Goal: Task Accomplishment & Management: Use online tool/utility

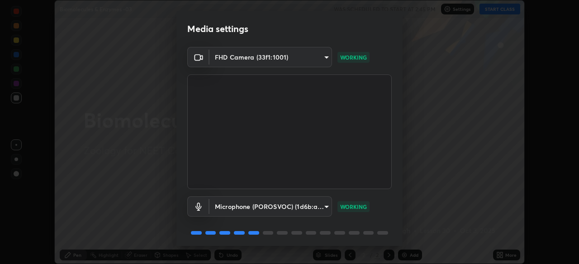
scroll to position [32, 0]
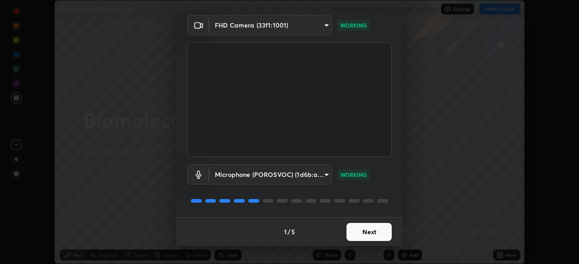
click at [361, 229] on button "Next" at bounding box center [368, 232] width 45 height 18
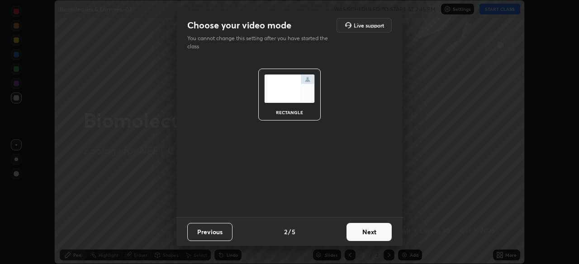
click at [363, 233] on button "Next" at bounding box center [368, 232] width 45 height 18
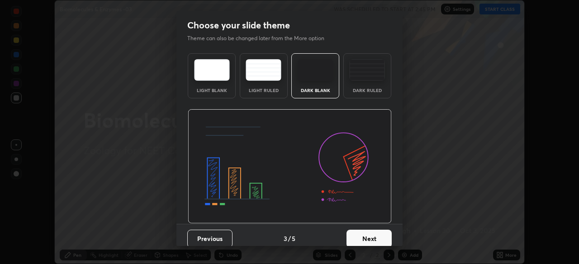
click at [372, 238] on button "Next" at bounding box center [368, 239] width 45 height 18
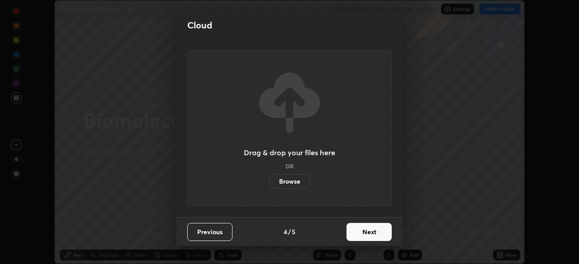
click at [384, 236] on button "Next" at bounding box center [368, 232] width 45 height 18
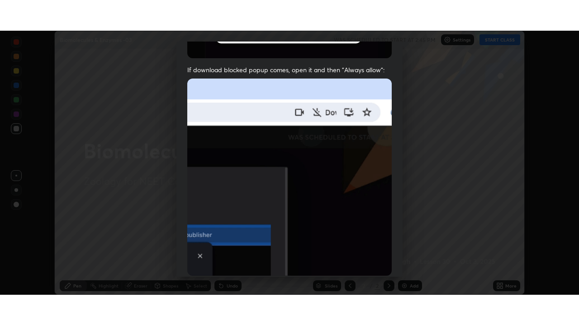
scroll to position [217, 0]
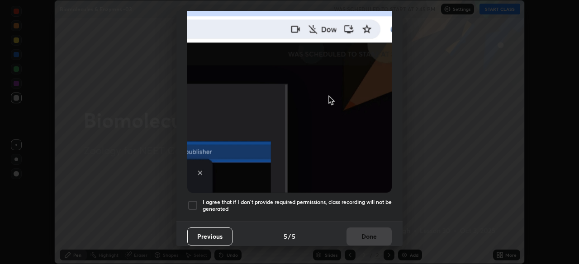
click at [194, 200] on div at bounding box center [192, 205] width 11 height 11
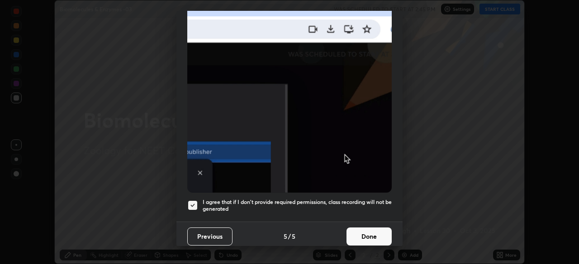
click at [367, 233] on button "Done" at bounding box center [368, 237] width 45 height 18
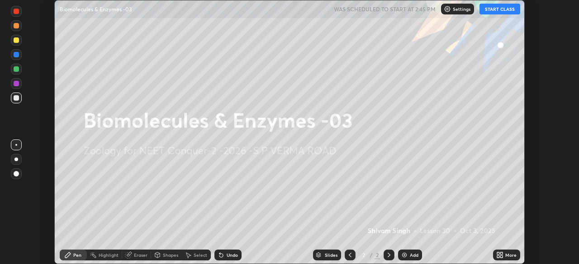
click at [500, 255] on icon at bounding box center [499, 255] width 7 height 7
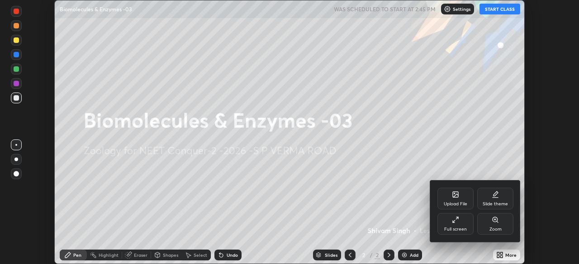
click at [463, 225] on div "Full screen" at bounding box center [455, 224] width 36 height 22
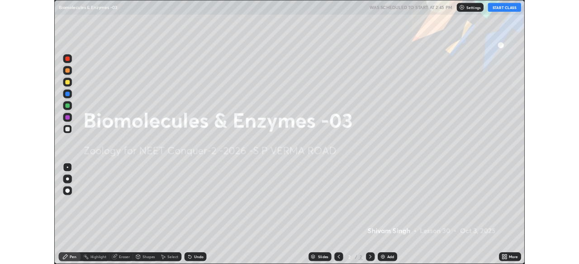
scroll to position [325, 579]
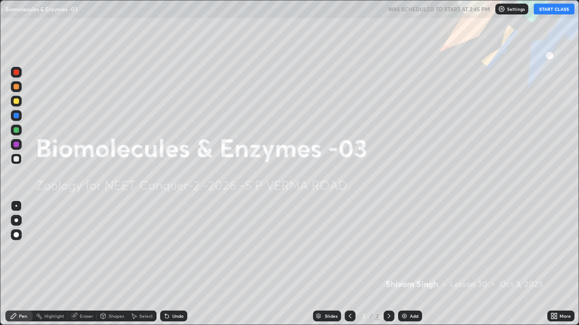
click at [556, 7] on button "START CLASS" at bounding box center [553, 9] width 41 height 11
click at [16, 220] on div at bounding box center [16, 221] width 4 height 4
click at [16, 142] on div at bounding box center [16, 144] width 5 height 5
click at [402, 264] on img at bounding box center [403, 316] width 7 height 7
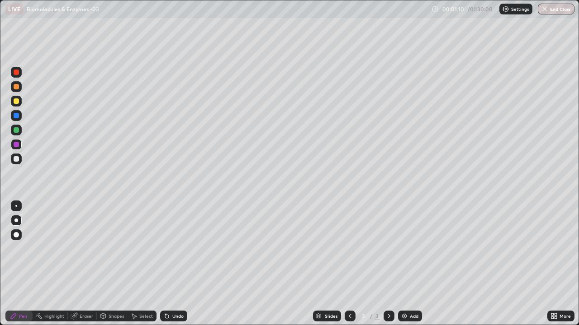
click at [17, 102] on div at bounding box center [16, 101] width 5 height 5
click at [17, 115] on div at bounding box center [16, 115] width 5 height 5
click at [14, 131] on div at bounding box center [16, 129] width 5 height 5
click at [175, 264] on div "Undo" at bounding box center [173, 316] width 27 height 11
click at [17, 105] on div at bounding box center [16, 101] width 11 height 11
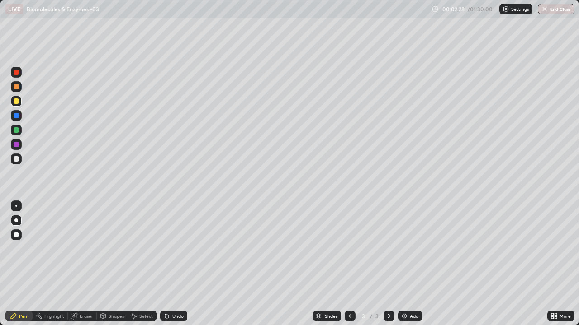
click at [402, 264] on div "Add" at bounding box center [410, 316] width 24 height 11
click at [16, 115] on div at bounding box center [16, 115] width 5 height 5
click at [18, 130] on div at bounding box center [16, 129] width 5 height 5
click at [16, 206] on div at bounding box center [16, 206] width 2 height 2
click at [15, 145] on div at bounding box center [16, 144] width 5 height 5
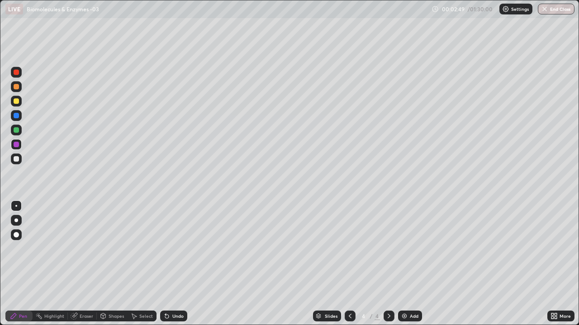
click at [16, 220] on div at bounding box center [16, 221] width 4 height 4
click at [173, 264] on div "Undo" at bounding box center [177, 316] width 11 height 5
click at [177, 264] on div "Undo" at bounding box center [177, 316] width 11 height 5
click at [18, 160] on div at bounding box center [16, 158] width 5 height 5
click at [17, 144] on div at bounding box center [16, 144] width 5 height 5
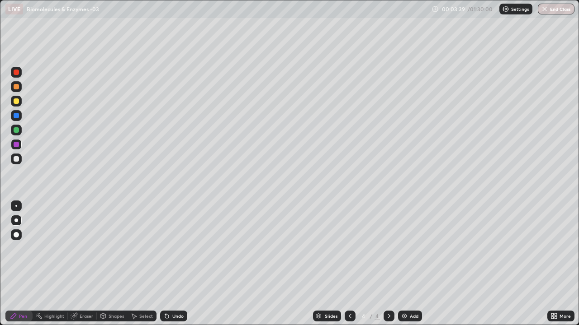
click at [19, 128] on div at bounding box center [16, 129] width 5 height 5
click at [174, 264] on div "Undo" at bounding box center [177, 316] width 11 height 5
click at [18, 87] on div at bounding box center [16, 86] width 5 height 5
click at [14, 157] on div at bounding box center [16, 158] width 5 height 5
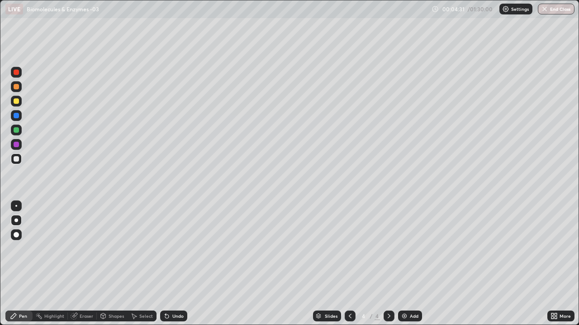
click at [20, 129] on div at bounding box center [16, 130] width 11 height 11
click at [19, 161] on div at bounding box center [16, 159] width 11 height 11
click at [16, 114] on div at bounding box center [16, 115] width 5 height 5
click at [16, 102] on div at bounding box center [16, 101] width 5 height 5
click at [81, 264] on div "Eraser" at bounding box center [87, 316] width 14 height 5
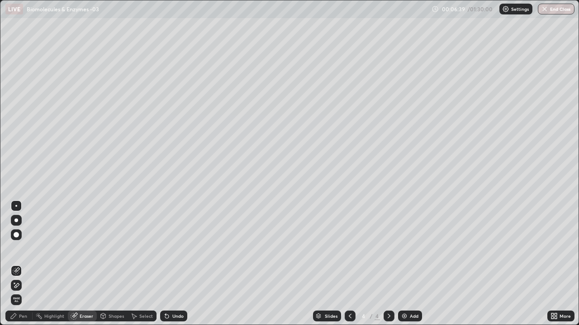
click at [15, 264] on icon at bounding box center [13, 316] width 7 height 7
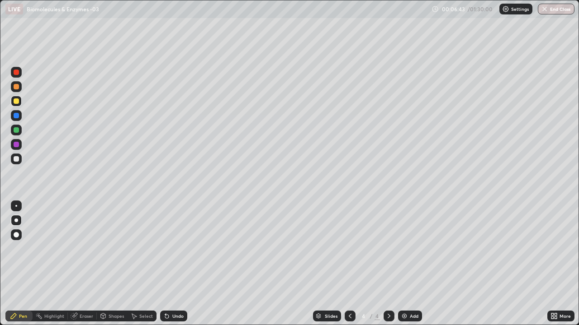
click at [15, 144] on div at bounding box center [16, 144] width 5 height 5
click at [407, 264] on div "Add" at bounding box center [410, 316] width 24 height 11
click at [18, 101] on div at bounding box center [16, 101] width 5 height 5
click at [17, 117] on div at bounding box center [16, 115] width 5 height 5
click at [173, 264] on div "Undo" at bounding box center [177, 316] width 11 height 5
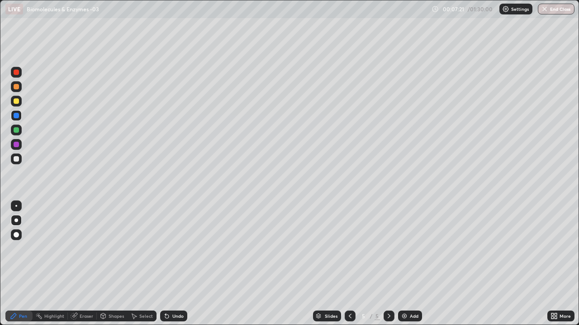
click at [175, 264] on div "Undo" at bounding box center [177, 316] width 11 height 5
click at [18, 159] on div at bounding box center [16, 158] width 5 height 5
click at [15, 86] on div at bounding box center [16, 86] width 5 height 5
click at [17, 116] on div at bounding box center [16, 115] width 5 height 5
click at [17, 145] on div at bounding box center [16, 144] width 5 height 5
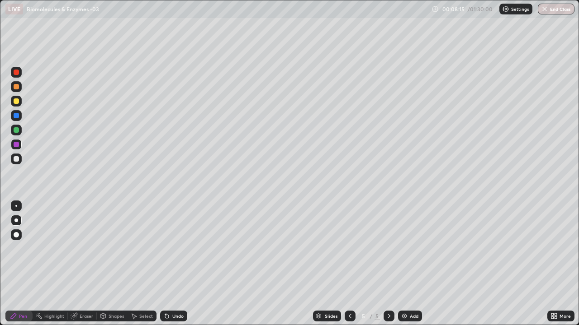
click at [17, 127] on div at bounding box center [16, 129] width 5 height 5
click at [174, 264] on div "Undo" at bounding box center [173, 316] width 27 height 11
click at [17, 158] on div at bounding box center [16, 158] width 5 height 5
click at [16, 206] on div at bounding box center [16, 206] width 2 height 2
click at [16, 145] on div at bounding box center [16, 144] width 5 height 5
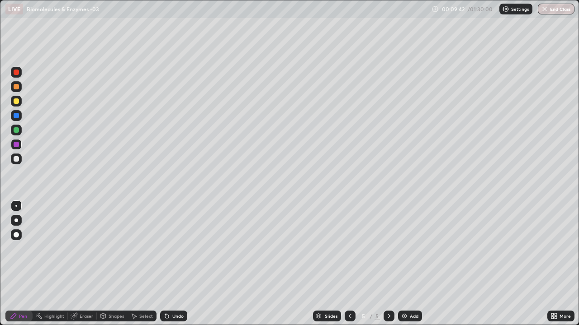
click at [174, 264] on div "Undo" at bounding box center [177, 316] width 11 height 5
click at [176, 264] on div "Undo" at bounding box center [173, 316] width 27 height 11
click at [177, 264] on div "Undo" at bounding box center [177, 316] width 11 height 5
click at [19, 100] on div at bounding box center [16, 101] width 11 height 11
click at [19, 159] on div at bounding box center [16, 159] width 11 height 11
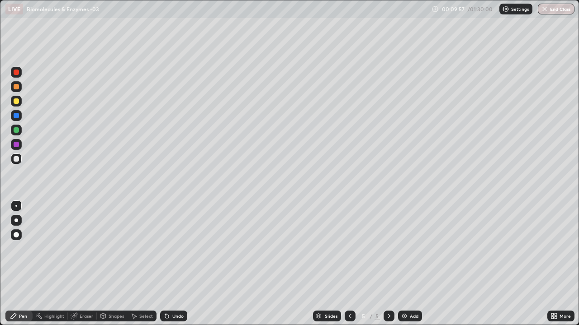
click at [175, 264] on div "Undo" at bounding box center [177, 316] width 11 height 5
click at [177, 264] on div "Undo" at bounding box center [177, 316] width 11 height 5
click at [182, 264] on div "Undo" at bounding box center [177, 316] width 11 height 5
click at [176, 264] on div "Undo" at bounding box center [177, 316] width 11 height 5
click at [343, 213] on button "Undo" at bounding box center [355, 215] width 26 height 11
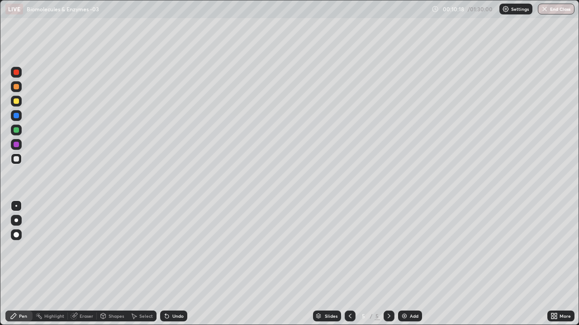
click at [17, 87] on div at bounding box center [16, 86] width 5 height 5
click at [16, 132] on div at bounding box center [16, 129] width 5 height 5
click at [402, 264] on img at bounding box center [403, 316] width 7 height 7
click at [16, 146] on div at bounding box center [16, 144] width 5 height 5
click at [17, 221] on div at bounding box center [16, 221] width 4 height 4
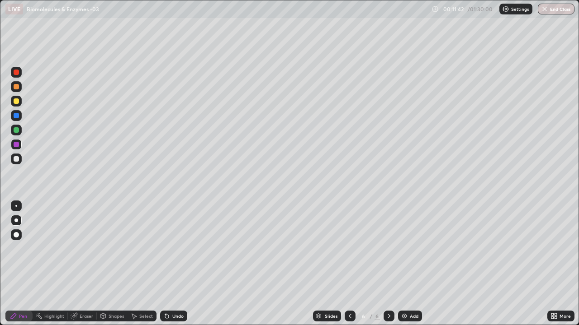
click at [18, 88] on div at bounding box center [16, 86] width 5 height 5
click at [17, 117] on div at bounding box center [16, 115] width 5 height 5
click at [180, 264] on div "Undo" at bounding box center [173, 316] width 27 height 11
click at [178, 264] on div "Undo" at bounding box center [177, 316] width 11 height 5
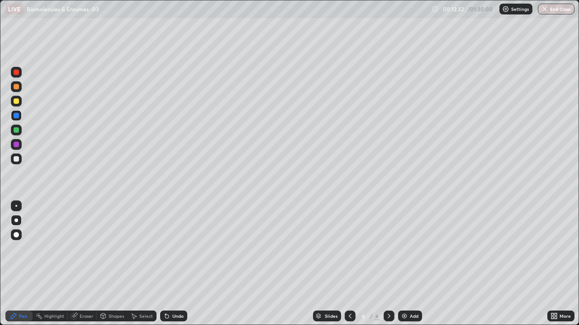
click at [18, 102] on div at bounding box center [16, 101] width 5 height 5
click at [18, 143] on div at bounding box center [16, 144] width 5 height 5
click at [14, 160] on div at bounding box center [16, 158] width 5 height 5
click at [18, 132] on div at bounding box center [16, 129] width 5 height 5
click at [16, 105] on div at bounding box center [16, 101] width 11 height 11
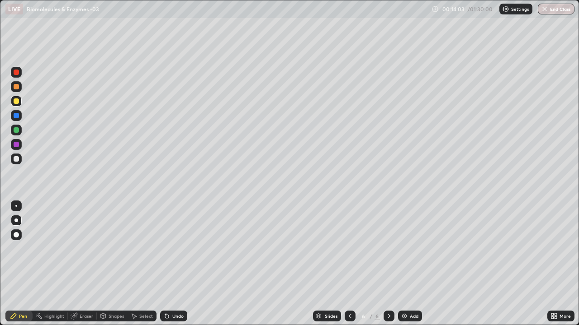
click at [16, 159] on div at bounding box center [16, 158] width 5 height 5
click at [17, 85] on div at bounding box center [16, 86] width 5 height 5
click at [402, 264] on div "Add" at bounding box center [410, 316] width 24 height 11
click at [17, 114] on div at bounding box center [16, 115] width 5 height 5
click at [14, 129] on div at bounding box center [16, 129] width 5 height 5
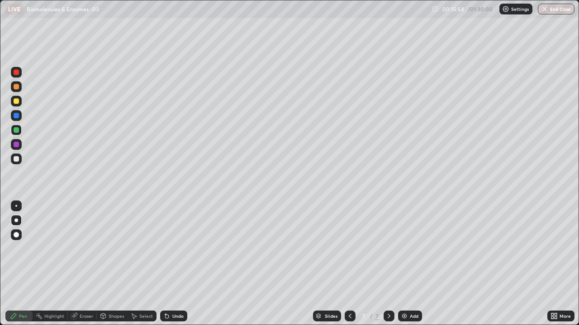
click at [18, 146] on div at bounding box center [16, 144] width 5 height 5
click at [17, 158] on div at bounding box center [16, 158] width 5 height 5
click at [16, 145] on div at bounding box center [16, 144] width 5 height 5
click at [16, 158] on div at bounding box center [16, 158] width 5 height 5
click at [18, 129] on div at bounding box center [16, 129] width 5 height 5
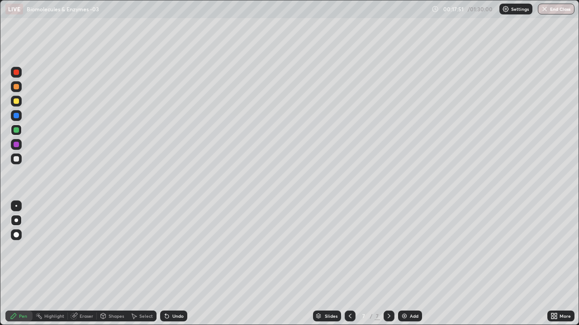
click at [175, 264] on div "Undo" at bounding box center [173, 316] width 27 height 11
click at [17, 145] on div at bounding box center [16, 144] width 5 height 5
click at [401, 264] on img at bounding box center [403, 316] width 7 height 7
click at [17, 130] on div at bounding box center [16, 129] width 5 height 5
click at [16, 101] on div at bounding box center [16, 101] width 5 height 5
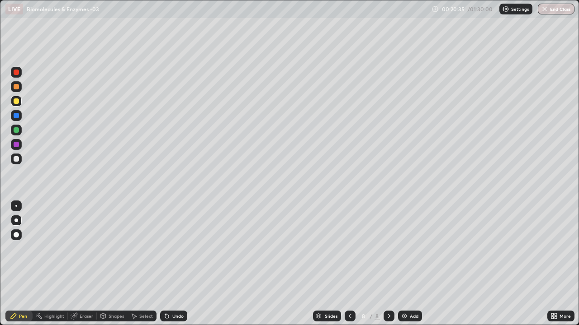
click at [15, 116] on div at bounding box center [16, 115] width 5 height 5
click at [178, 264] on div "Undo" at bounding box center [177, 316] width 11 height 5
click at [17, 130] on div at bounding box center [16, 129] width 5 height 5
click at [14, 87] on div at bounding box center [16, 86] width 5 height 5
click at [174, 264] on div "Undo" at bounding box center [177, 316] width 11 height 5
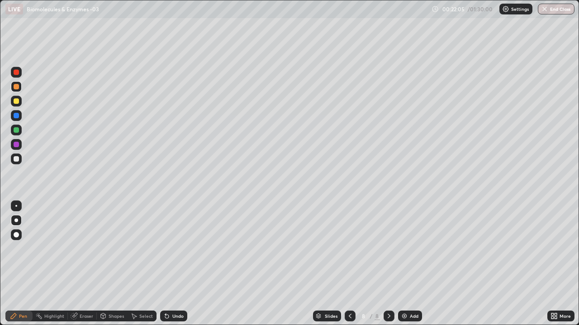
click at [17, 159] on div at bounding box center [16, 158] width 5 height 5
click at [15, 129] on div at bounding box center [16, 129] width 5 height 5
click at [14, 143] on div at bounding box center [16, 144] width 5 height 5
click at [16, 202] on div at bounding box center [16, 206] width 11 height 11
click at [14, 158] on div at bounding box center [16, 158] width 5 height 5
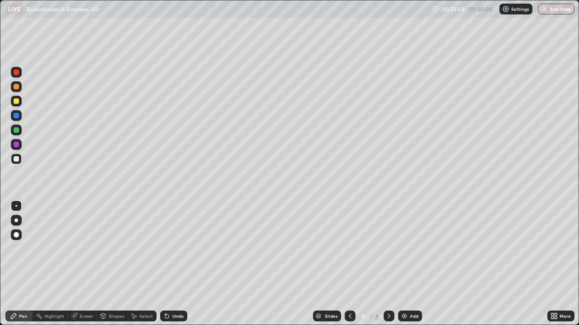
click at [16, 103] on div at bounding box center [16, 101] width 5 height 5
click at [17, 87] on div at bounding box center [16, 86] width 5 height 5
click at [181, 264] on div "Undo" at bounding box center [177, 316] width 11 height 5
click at [15, 221] on div at bounding box center [16, 221] width 4 height 4
click at [18, 144] on div at bounding box center [16, 144] width 5 height 5
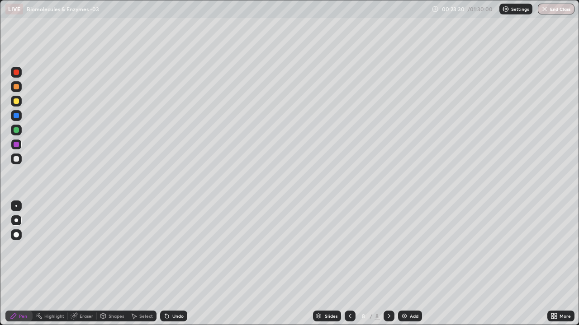
click at [174, 264] on div "Undo" at bounding box center [177, 316] width 11 height 5
click at [14, 85] on div at bounding box center [16, 86] width 5 height 5
click at [16, 159] on div at bounding box center [16, 158] width 5 height 5
click at [16, 144] on div at bounding box center [16, 144] width 5 height 5
click at [18, 127] on div at bounding box center [16, 129] width 5 height 5
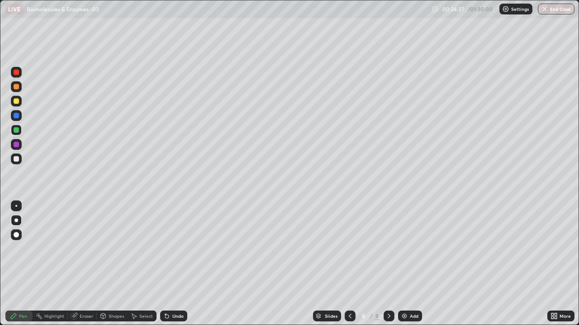
click at [15, 211] on div at bounding box center [16, 206] width 11 height 11
click at [17, 72] on div at bounding box center [16, 72] width 5 height 5
click at [12, 87] on div at bounding box center [16, 86] width 11 height 11
click at [404, 264] on img at bounding box center [403, 316] width 7 height 7
click at [17, 86] on div at bounding box center [16, 86] width 5 height 5
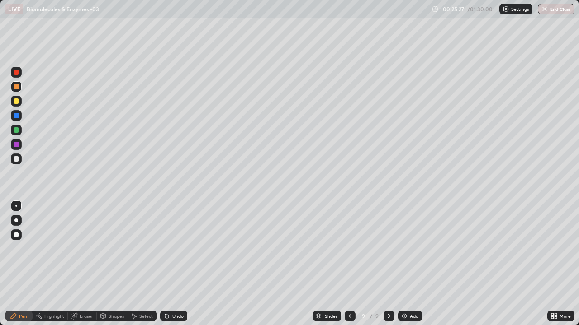
click at [18, 99] on div at bounding box center [16, 101] width 5 height 5
click at [17, 118] on div at bounding box center [16, 115] width 5 height 5
click at [15, 87] on div at bounding box center [16, 86] width 5 height 5
click at [19, 158] on div at bounding box center [16, 158] width 5 height 5
click at [16, 102] on div at bounding box center [16, 101] width 5 height 5
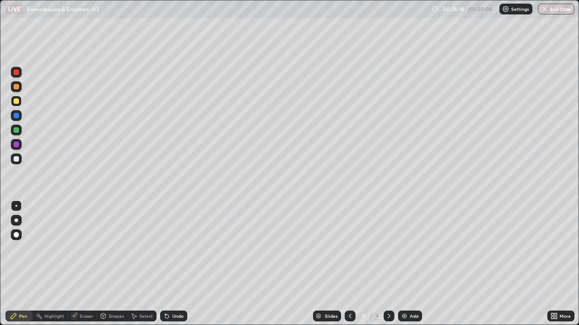
click at [16, 159] on div at bounding box center [16, 158] width 5 height 5
click at [16, 221] on div at bounding box center [16, 221] width 4 height 4
click at [18, 144] on div at bounding box center [16, 144] width 5 height 5
click at [17, 131] on div at bounding box center [16, 129] width 5 height 5
click at [15, 158] on div at bounding box center [16, 158] width 5 height 5
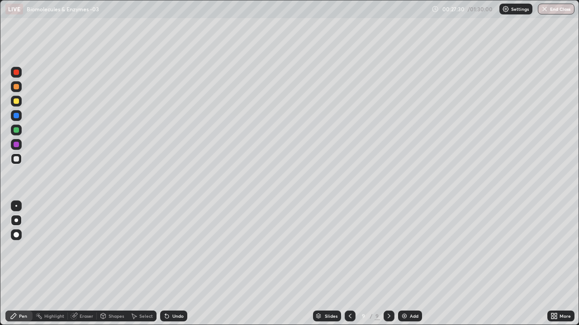
click at [15, 128] on div at bounding box center [16, 129] width 5 height 5
click at [16, 159] on div at bounding box center [16, 158] width 5 height 5
click at [175, 264] on div "Undo" at bounding box center [177, 316] width 11 height 5
click at [177, 264] on div "Undo" at bounding box center [177, 316] width 11 height 5
click at [180, 264] on div "Undo" at bounding box center [177, 316] width 11 height 5
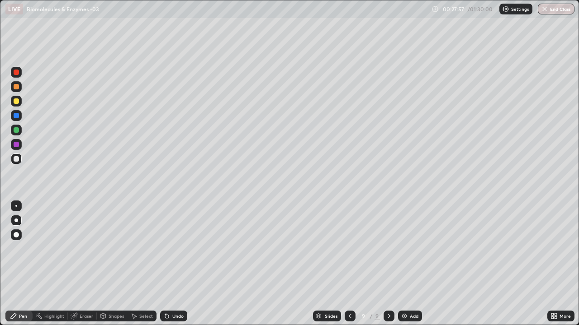
click at [16, 129] on div at bounding box center [16, 129] width 5 height 5
click at [16, 87] on div at bounding box center [16, 86] width 5 height 5
click at [174, 264] on div "Undo" at bounding box center [177, 316] width 11 height 5
click at [16, 164] on div at bounding box center [16, 159] width 11 height 11
click at [17, 126] on div at bounding box center [16, 130] width 11 height 11
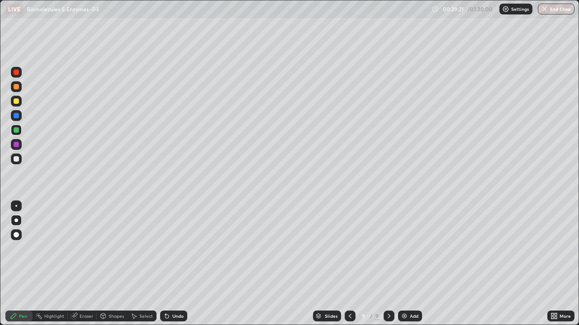
click at [351, 264] on div at bounding box center [349, 316] width 11 height 18
click at [388, 264] on icon at bounding box center [388, 316] width 7 height 7
click at [16, 160] on div at bounding box center [16, 158] width 5 height 5
click at [17, 130] on div at bounding box center [16, 129] width 5 height 5
click at [16, 145] on div at bounding box center [16, 144] width 5 height 5
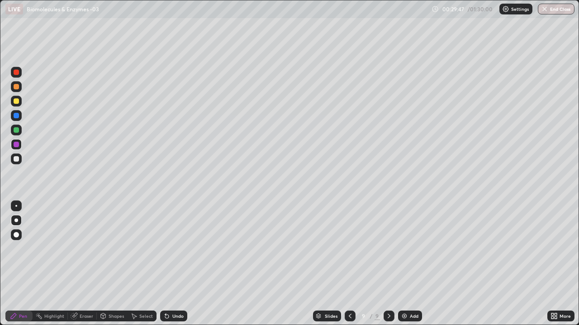
click at [13, 162] on div at bounding box center [16, 159] width 11 height 11
click at [175, 264] on div "Undo" at bounding box center [177, 316] width 11 height 5
click at [173, 264] on div "Undo" at bounding box center [177, 316] width 11 height 5
click at [16, 131] on div at bounding box center [16, 129] width 5 height 5
click at [16, 206] on div at bounding box center [16, 206] width 2 height 2
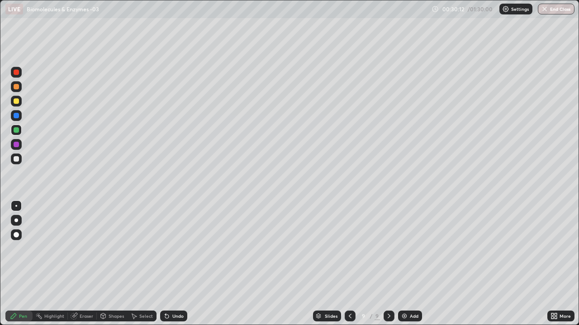
click at [16, 73] on div at bounding box center [16, 72] width 5 height 5
click at [169, 264] on div "Undo" at bounding box center [173, 316] width 27 height 11
click at [18, 161] on div at bounding box center [16, 158] width 5 height 5
click at [15, 219] on div at bounding box center [16, 221] width 4 height 4
click at [15, 129] on div at bounding box center [16, 129] width 5 height 5
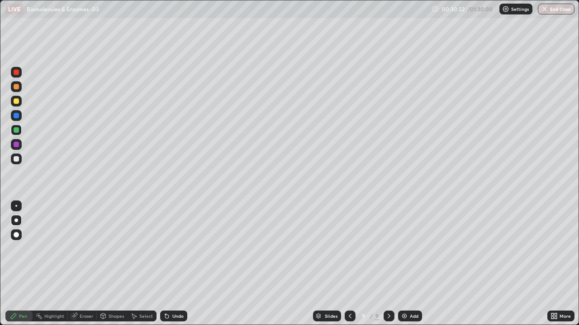
click at [15, 158] on div at bounding box center [16, 158] width 5 height 5
click at [16, 206] on div at bounding box center [16, 206] width 2 height 2
click at [172, 264] on div "Undo" at bounding box center [177, 316] width 11 height 5
click at [170, 264] on div "Undo" at bounding box center [173, 316] width 27 height 11
click at [172, 264] on div "Undo" at bounding box center [177, 316] width 11 height 5
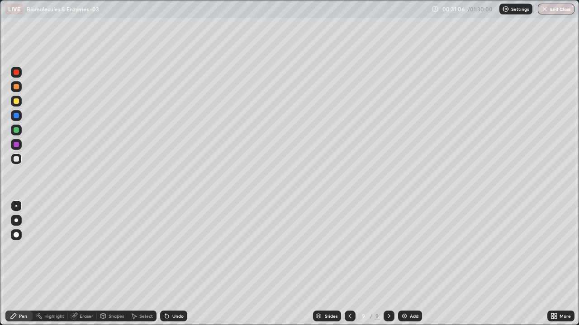
click at [172, 264] on div "Undo" at bounding box center [177, 316] width 11 height 5
click at [170, 264] on div "Undo" at bounding box center [173, 316] width 27 height 11
click at [172, 264] on div "Undo" at bounding box center [177, 316] width 11 height 5
click at [170, 264] on div "Undo" at bounding box center [173, 316] width 27 height 11
click at [172, 264] on div "Undo" at bounding box center [177, 316] width 11 height 5
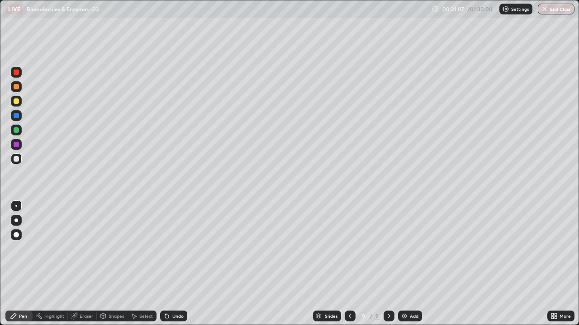
click at [172, 264] on div "Undo" at bounding box center [177, 316] width 11 height 5
click at [106, 264] on icon at bounding box center [102, 316] width 7 height 7
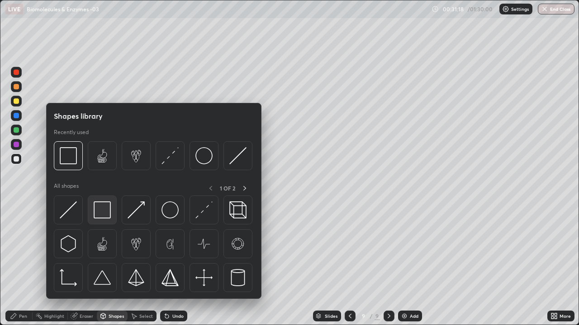
click at [98, 211] on img at bounding box center [102, 210] width 17 height 17
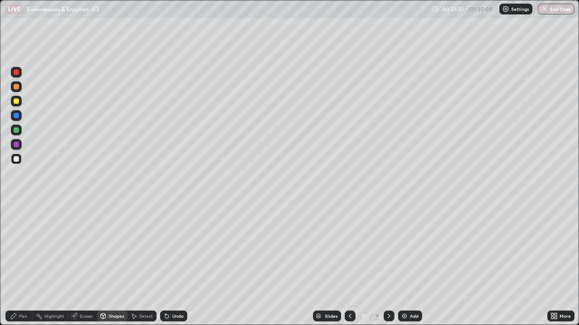
click at [16, 146] on div at bounding box center [16, 144] width 5 height 5
click at [17, 264] on div "Pen" at bounding box center [18, 316] width 27 height 11
click at [14, 160] on div at bounding box center [16, 158] width 5 height 5
click at [169, 264] on div "Undo" at bounding box center [173, 316] width 27 height 11
click at [177, 264] on div "Undo" at bounding box center [177, 316] width 11 height 5
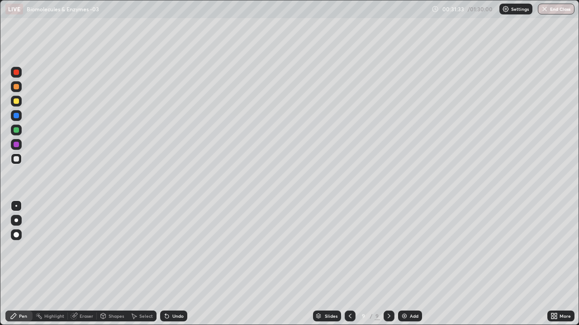
click at [176, 264] on div "Undo" at bounding box center [177, 316] width 11 height 5
click at [174, 264] on div "Undo" at bounding box center [177, 316] width 11 height 5
click at [172, 264] on div "Undo" at bounding box center [177, 316] width 11 height 5
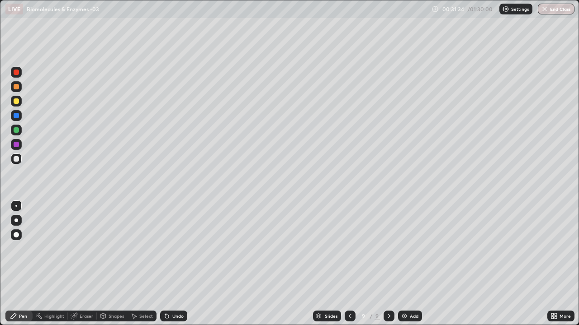
click at [172, 264] on div "Undo" at bounding box center [177, 316] width 11 height 5
click at [170, 264] on div "Undo" at bounding box center [173, 316] width 27 height 11
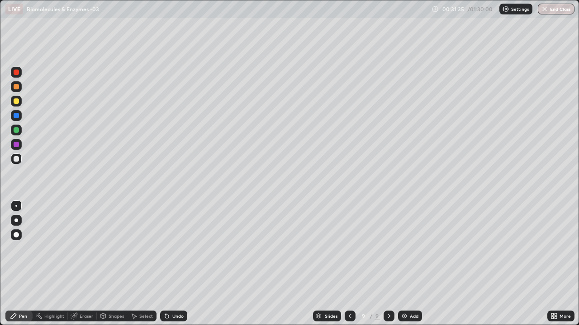
click at [170, 264] on div "Undo" at bounding box center [173, 316] width 27 height 11
click at [171, 264] on div "Undo" at bounding box center [173, 316] width 27 height 11
click at [173, 264] on div "Undo" at bounding box center [177, 316] width 11 height 5
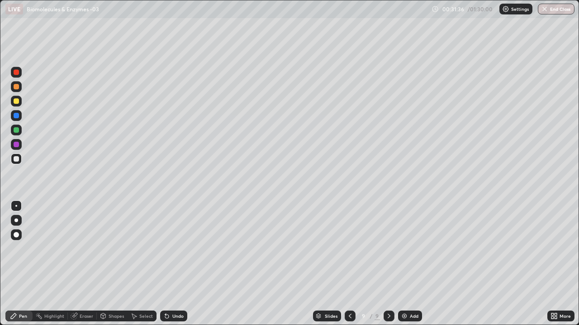
click at [19, 264] on div "Pen" at bounding box center [18, 316] width 27 height 11
click at [15, 156] on div at bounding box center [16, 158] width 5 height 5
click at [177, 264] on div "Undo" at bounding box center [177, 316] width 11 height 5
click at [174, 264] on div "Undo" at bounding box center [177, 316] width 11 height 5
click at [174, 264] on div "Undo" at bounding box center [173, 316] width 27 height 11
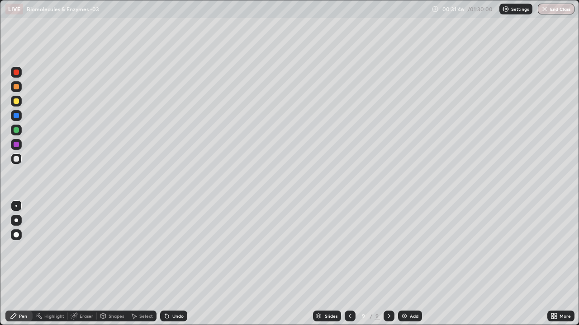
click at [175, 264] on div "Undo" at bounding box center [177, 316] width 11 height 5
click at [176, 264] on div "Undo" at bounding box center [177, 316] width 11 height 5
click at [216, 264] on div "Slides 9 / 9 Add" at bounding box center [367, 316] width 360 height 18
click at [18, 145] on div at bounding box center [16, 144] width 5 height 5
click at [403, 264] on img at bounding box center [403, 316] width 7 height 7
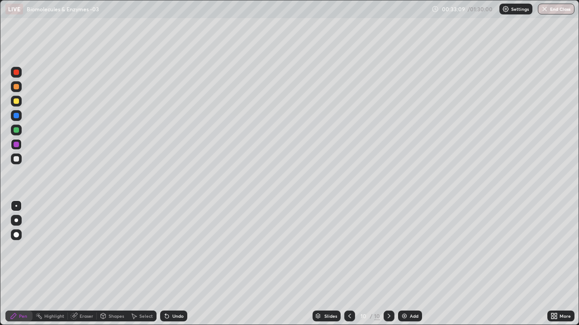
click at [15, 102] on div at bounding box center [16, 101] width 5 height 5
click at [17, 220] on div at bounding box center [16, 221] width 4 height 4
click at [17, 113] on div at bounding box center [16, 115] width 5 height 5
click at [16, 129] on div at bounding box center [16, 129] width 5 height 5
click at [16, 145] on div at bounding box center [16, 144] width 5 height 5
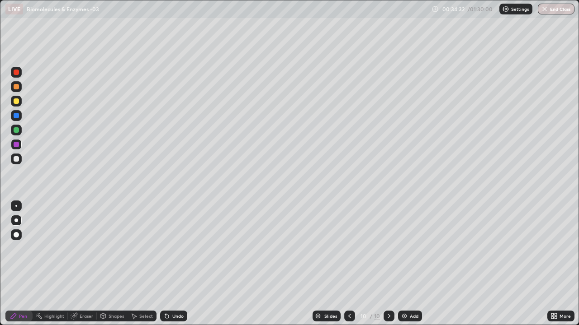
click at [16, 129] on div at bounding box center [16, 129] width 5 height 5
click at [15, 161] on div at bounding box center [16, 158] width 5 height 5
click at [17, 131] on div at bounding box center [16, 129] width 5 height 5
click at [16, 142] on div at bounding box center [16, 144] width 5 height 5
click at [104, 264] on icon at bounding box center [103, 316] width 5 height 5
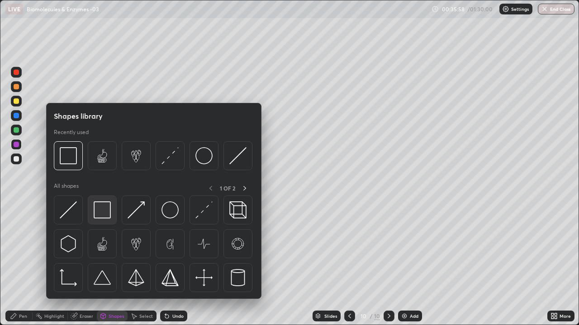
click at [98, 211] on img at bounding box center [102, 210] width 17 height 17
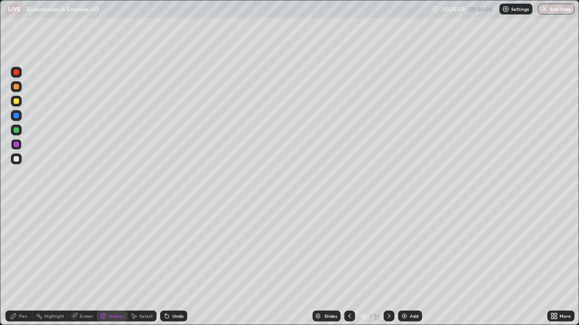
click at [16, 157] on div at bounding box center [16, 158] width 5 height 5
click at [24, 264] on div "Pen" at bounding box center [23, 316] width 8 height 5
click at [17, 114] on div at bounding box center [16, 115] width 5 height 5
click at [15, 126] on div at bounding box center [16, 130] width 11 height 11
click at [405, 264] on img at bounding box center [403, 316] width 7 height 7
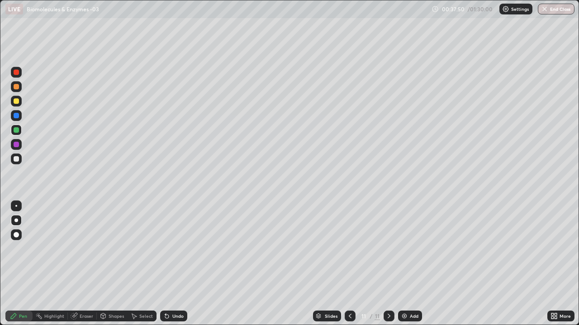
click at [15, 88] on div at bounding box center [16, 86] width 5 height 5
click at [17, 117] on div at bounding box center [16, 115] width 5 height 5
click at [15, 130] on div at bounding box center [16, 129] width 5 height 5
click at [14, 132] on div at bounding box center [16, 129] width 5 height 5
click at [180, 264] on div "Undo" at bounding box center [173, 316] width 27 height 11
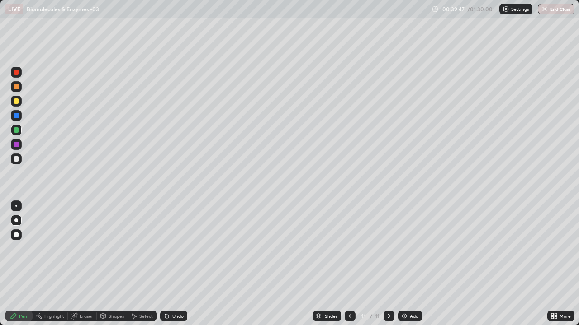
click at [179, 264] on div "Undo" at bounding box center [177, 316] width 11 height 5
click at [174, 264] on div "Undo" at bounding box center [177, 316] width 11 height 5
click at [80, 264] on div "Eraser" at bounding box center [82, 316] width 29 height 11
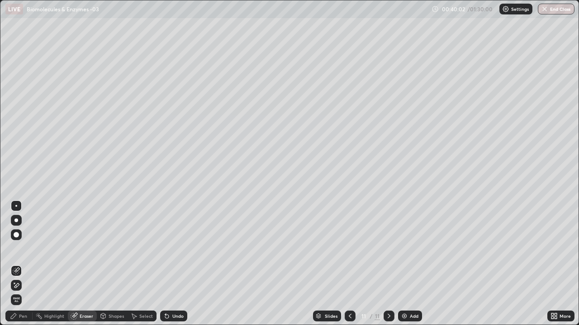
click at [16, 264] on icon at bounding box center [13, 316] width 7 height 7
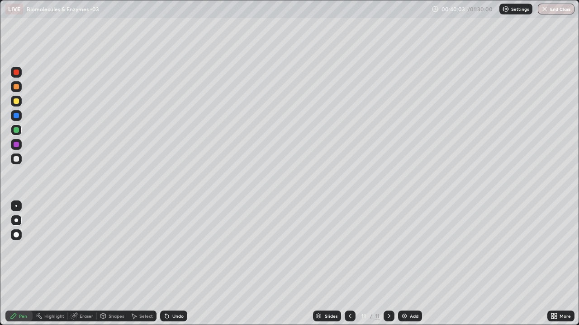
click at [17, 145] on div at bounding box center [16, 144] width 5 height 5
click at [144, 264] on div "Select" at bounding box center [146, 316] width 14 height 5
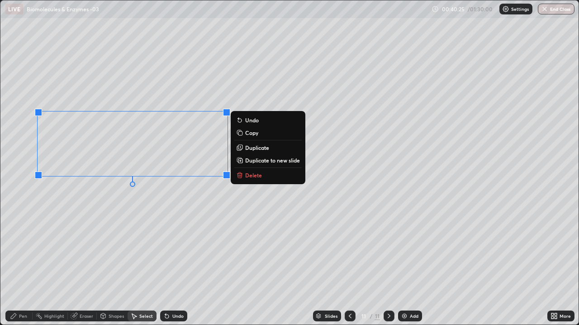
click at [120, 207] on div "0 ° Undo Copy Duplicate Duplicate to new slide Delete" at bounding box center [289, 162] width 578 height 325
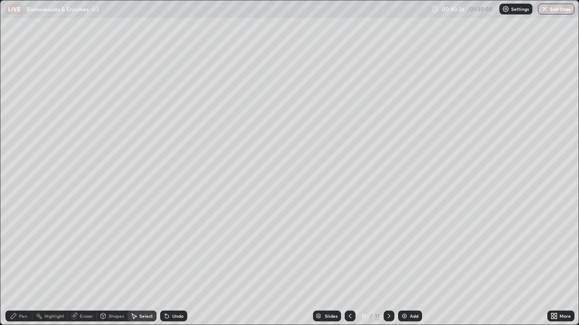
click at [21, 264] on div "Pen" at bounding box center [18, 316] width 27 height 11
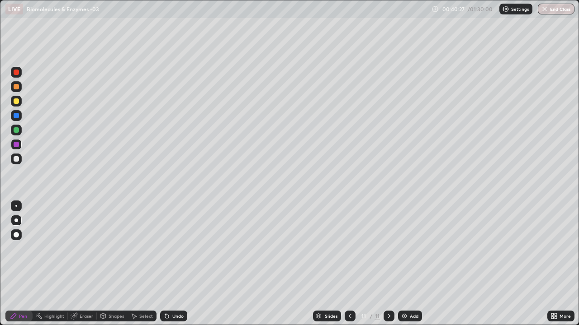
click at [18, 158] on div at bounding box center [16, 158] width 5 height 5
click at [180, 264] on div "Undo" at bounding box center [177, 316] width 11 height 5
click at [16, 129] on div at bounding box center [16, 129] width 5 height 5
click at [18, 160] on div at bounding box center [16, 158] width 5 height 5
click at [16, 131] on div at bounding box center [16, 129] width 5 height 5
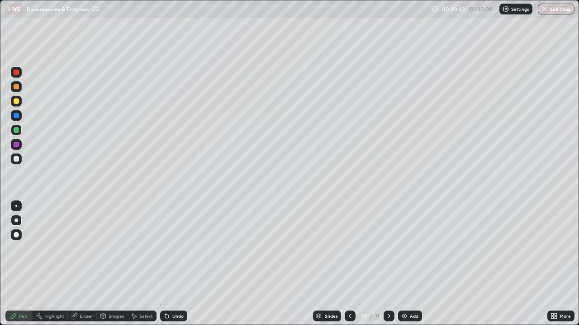
click at [172, 264] on div "Undo" at bounding box center [177, 316] width 11 height 5
click at [15, 159] on div at bounding box center [16, 158] width 5 height 5
click at [18, 130] on div at bounding box center [16, 129] width 5 height 5
click at [113, 264] on div "Shapes" at bounding box center [115, 316] width 15 height 5
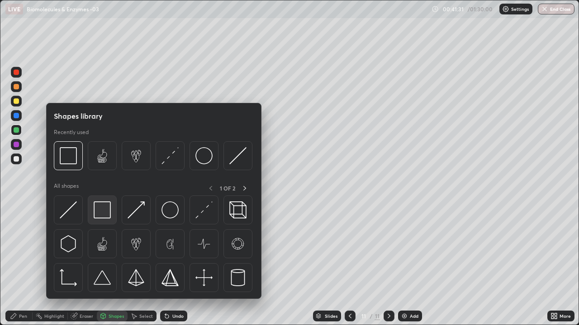
click at [103, 212] on img at bounding box center [102, 210] width 17 height 17
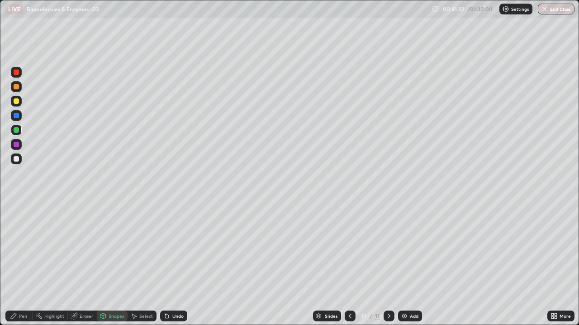
click at [26, 264] on div "Pen" at bounding box center [18, 316] width 27 height 11
click at [16, 206] on div at bounding box center [16, 206] width 2 height 2
click at [117, 264] on div "Shapes" at bounding box center [115, 316] width 15 height 5
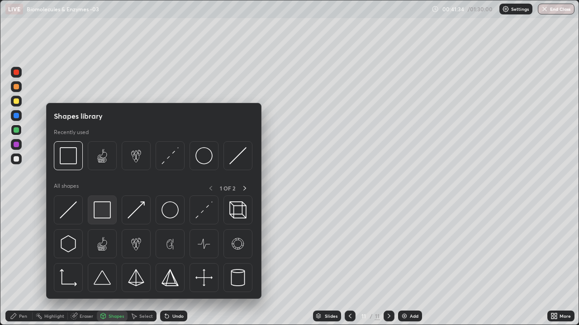
click at [104, 205] on img at bounding box center [102, 210] width 17 height 17
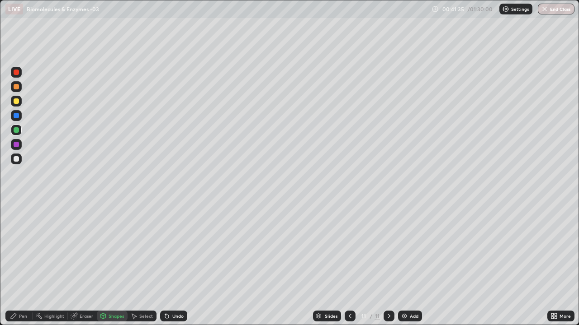
click at [18, 101] on div at bounding box center [16, 101] width 5 height 5
click at [21, 264] on div "Pen" at bounding box center [18, 316] width 27 height 11
click at [18, 87] on div at bounding box center [16, 86] width 5 height 5
click at [178, 264] on div "Undo" at bounding box center [177, 316] width 11 height 5
click at [16, 129] on div at bounding box center [16, 129] width 5 height 5
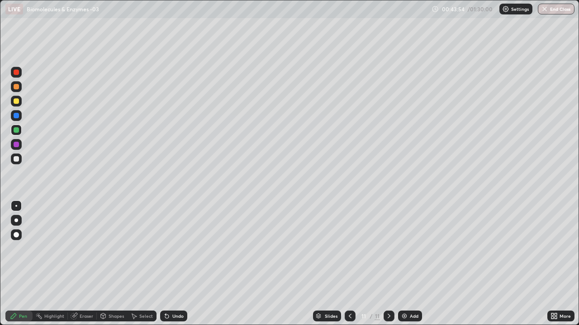
click at [402, 264] on img at bounding box center [403, 316] width 7 height 7
click at [15, 116] on div at bounding box center [16, 115] width 5 height 5
click at [16, 221] on div at bounding box center [16, 221] width 4 height 4
click at [15, 86] on div at bounding box center [16, 86] width 5 height 5
click at [17, 100] on div at bounding box center [16, 101] width 5 height 5
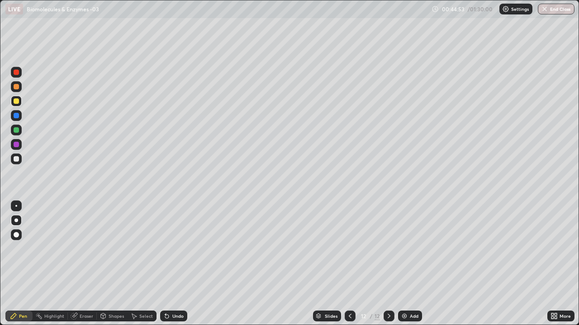
click at [17, 116] on div at bounding box center [16, 115] width 5 height 5
click at [17, 129] on div at bounding box center [16, 129] width 5 height 5
click at [19, 131] on div at bounding box center [16, 129] width 5 height 5
click at [18, 115] on div at bounding box center [16, 115] width 5 height 5
click at [16, 129] on div at bounding box center [16, 129] width 5 height 5
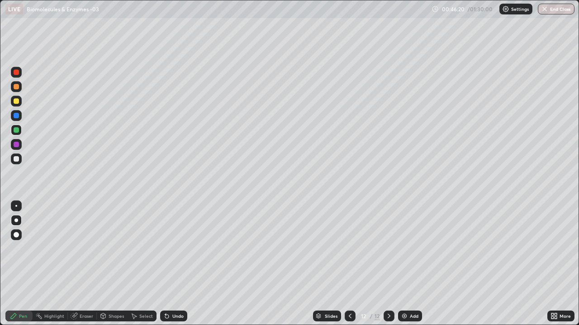
click at [165, 264] on icon at bounding box center [167, 317] width 4 height 4
click at [174, 264] on div "Undo" at bounding box center [177, 316] width 11 height 5
click at [170, 264] on div "Undo" at bounding box center [173, 316] width 27 height 11
click at [171, 264] on div "Undo" at bounding box center [173, 316] width 27 height 11
click at [174, 264] on div "Undo" at bounding box center [177, 316] width 11 height 5
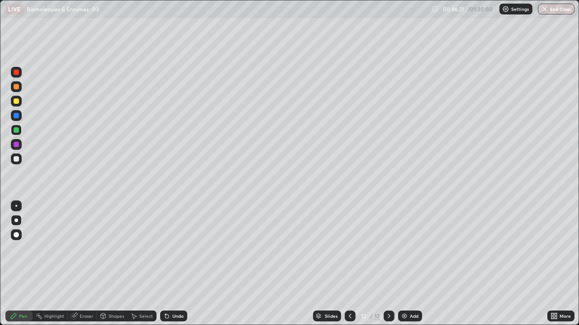
click at [174, 264] on div "Undo" at bounding box center [177, 316] width 11 height 5
click at [169, 264] on icon at bounding box center [166, 316] width 7 height 7
click at [18, 117] on div at bounding box center [16, 115] width 5 height 5
click at [17, 159] on div at bounding box center [16, 158] width 5 height 5
click at [20, 146] on div at bounding box center [16, 144] width 11 height 11
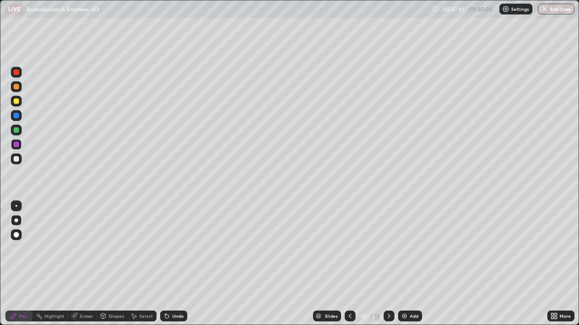
click at [170, 264] on div "Undo" at bounding box center [173, 316] width 27 height 11
click at [84, 264] on div "Eraser" at bounding box center [82, 316] width 29 height 18
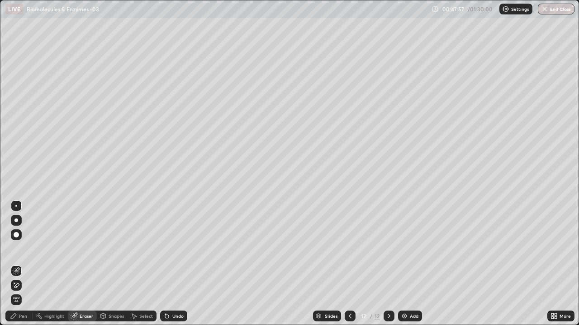
click at [18, 264] on div "Pen" at bounding box center [18, 316] width 27 height 11
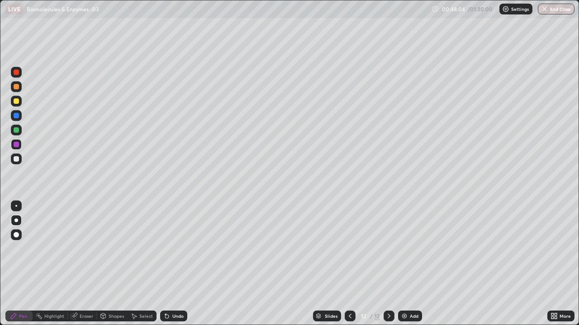
click at [14, 158] on div at bounding box center [16, 158] width 5 height 5
click at [404, 264] on img at bounding box center [403, 316] width 7 height 7
click at [17, 129] on div at bounding box center [16, 129] width 5 height 5
click at [174, 264] on div "Undo" at bounding box center [177, 316] width 11 height 5
click at [178, 264] on div "Undo" at bounding box center [173, 316] width 27 height 11
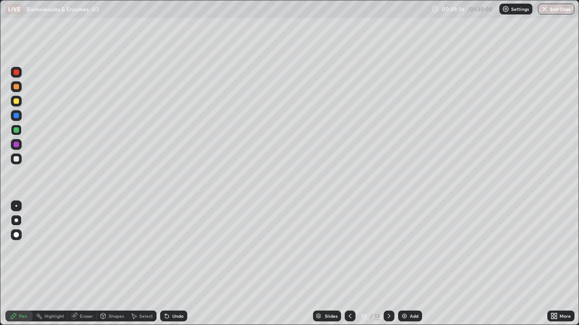
click at [179, 264] on div "Undo" at bounding box center [173, 316] width 27 height 11
click at [178, 264] on div "Undo" at bounding box center [173, 316] width 27 height 11
click at [17, 116] on div at bounding box center [16, 115] width 5 height 5
click at [17, 102] on div at bounding box center [16, 101] width 5 height 5
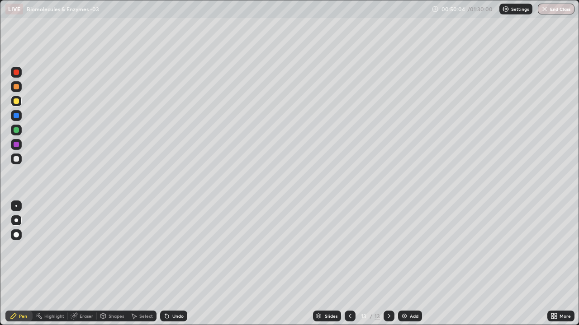
click at [17, 86] on div at bounding box center [16, 86] width 5 height 5
click at [17, 131] on div at bounding box center [16, 129] width 5 height 5
click at [17, 145] on div at bounding box center [16, 144] width 5 height 5
click at [16, 87] on div at bounding box center [16, 86] width 5 height 5
click at [165, 264] on icon at bounding box center [165, 314] width 1 height 1
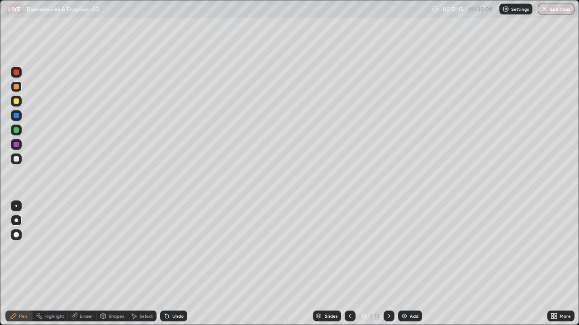
click at [170, 264] on div "Undo" at bounding box center [173, 316] width 27 height 11
click at [172, 264] on div "Undo" at bounding box center [177, 316] width 11 height 5
click at [170, 264] on div "Undo" at bounding box center [173, 316] width 27 height 11
click at [172, 264] on div "Undo" at bounding box center [177, 316] width 11 height 5
click at [173, 264] on div "Undo" at bounding box center [177, 316] width 11 height 5
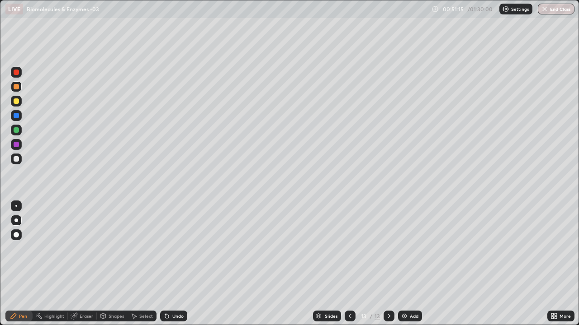
click at [173, 264] on div "Undo" at bounding box center [177, 316] width 11 height 5
click at [172, 264] on div "Undo" at bounding box center [177, 316] width 11 height 5
click at [170, 264] on div "Undo" at bounding box center [173, 316] width 27 height 11
click at [172, 264] on div "Undo" at bounding box center [177, 316] width 11 height 5
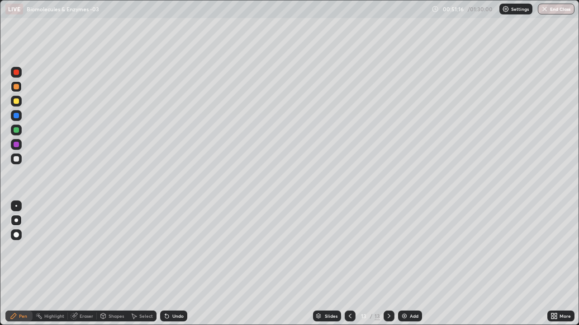
click at [169, 264] on div "Undo" at bounding box center [173, 316] width 27 height 11
click at [167, 264] on icon at bounding box center [166, 316] width 7 height 7
click at [165, 264] on icon at bounding box center [165, 314] width 1 height 1
click at [19, 144] on div at bounding box center [16, 144] width 5 height 5
click at [16, 130] on div at bounding box center [16, 129] width 5 height 5
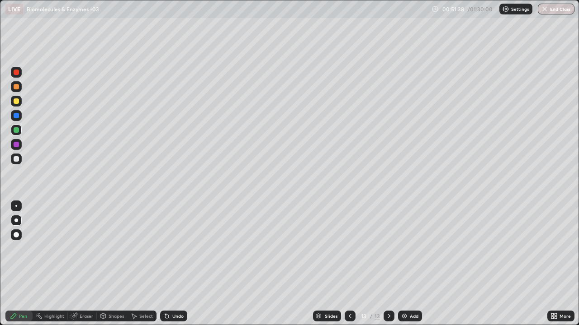
click at [16, 158] on div at bounding box center [16, 158] width 5 height 5
click at [177, 264] on div "Undo" at bounding box center [177, 316] width 11 height 5
click at [15, 144] on div at bounding box center [16, 144] width 5 height 5
click at [16, 206] on div at bounding box center [16, 206] width 2 height 2
click at [23, 112] on div at bounding box center [16, 115] width 14 height 14
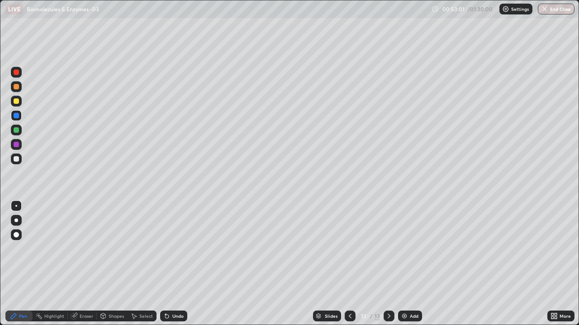
click at [19, 127] on div at bounding box center [16, 130] width 11 height 11
click at [23, 126] on div at bounding box center [16, 130] width 14 height 14
click at [23, 130] on div at bounding box center [16, 130] width 14 height 14
click at [18, 264] on div "Pen" at bounding box center [18, 316] width 27 height 11
click at [17, 158] on div at bounding box center [16, 158] width 5 height 5
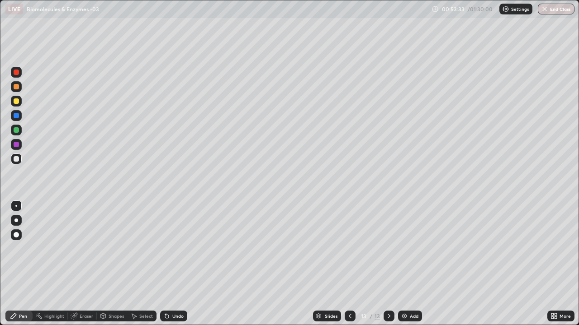
click at [18, 146] on div at bounding box center [16, 144] width 5 height 5
click at [16, 221] on div at bounding box center [16, 221] width 4 height 4
click at [170, 264] on div "Undo" at bounding box center [173, 316] width 27 height 11
click at [172, 264] on div "Undo" at bounding box center [177, 316] width 11 height 5
click at [16, 160] on div at bounding box center [16, 158] width 5 height 5
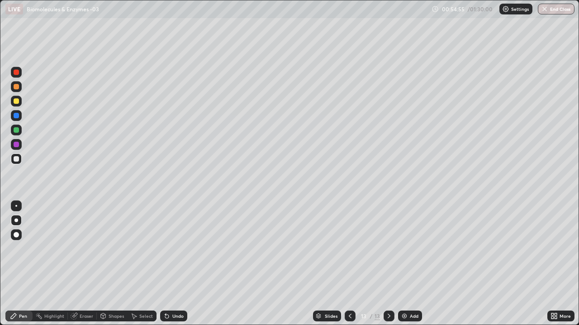
click at [18, 130] on div at bounding box center [16, 129] width 5 height 5
click at [16, 145] on div at bounding box center [16, 144] width 5 height 5
click at [16, 103] on div at bounding box center [16, 101] width 5 height 5
click at [172, 264] on div "Undo" at bounding box center [177, 316] width 11 height 5
click at [403, 264] on img at bounding box center [403, 316] width 7 height 7
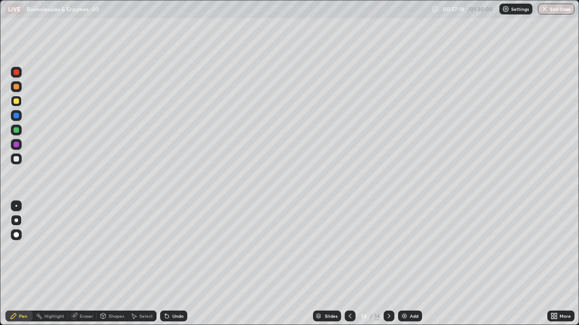
click at [16, 86] on div at bounding box center [16, 86] width 5 height 5
click at [15, 116] on div at bounding box center [16, 115] width 5 height 5
click at [17, 131] on div at bounding box center [16, 129] width 5 height 5
click at [16, 145] on div at bounding box center [16, 144] width 5 height 5
click at [16, 160] on div at bounding box center [16, 158] width 5 height 5
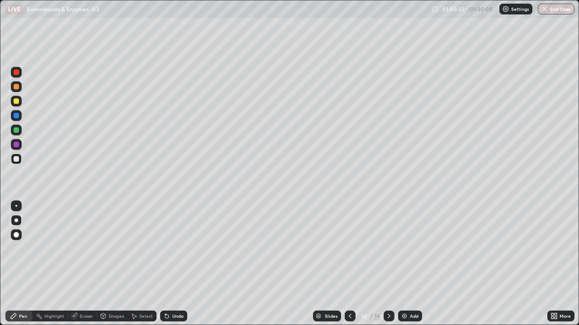
click at [17, 202] on div at bounding box center [16, 206] width 11 height 11
click at [15, 130] on div at bounding box center [16, 129] width 5 height 5
click at [16, 145] on div at bounding box center [16, 144] width 5 height 5
click at [17, 158] on div at bounding box center [16, 158] width 5 height 5
click at [16, 220] on div at bounding box center [16, 221] width 4 height 4
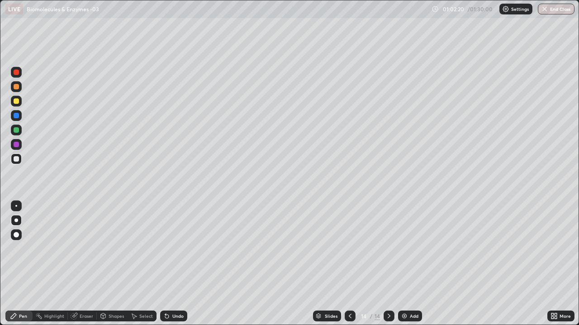
click at [17, 144] on div at bounding box center [16, 144] width 5 height 5
click at [108, 264] on button "Undo" at bounding box center [105, 310] width 26 height 11
click at [290, 264] on div "Slides 14 / 14 Add" at bounding box center [367, 316] width 360 height 18
click at [108, 264] on div "Shapes" at bounding box center [115, 316] width 15 height 5
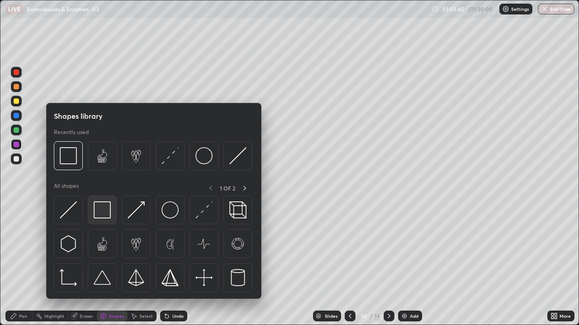
click at [99, 212] on img at bounding box center [102, 210] width 17 height 17
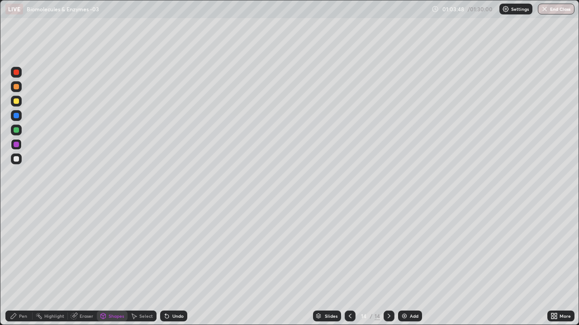
click at [15, 161] on div at bounding box center [16, 158] width 5 height 5
click at [404, 264] on img at bounding box center [403, 316] width 7 height 7
click at [16, 102] on div at bounding box center [16, 101] width 5 height 5
click at [21, 264] on div "Pen" at bounding box center [23, 316] width 8 height 5
click at [17, 86] on div at bounding box center [16, 86] width 5 height 5
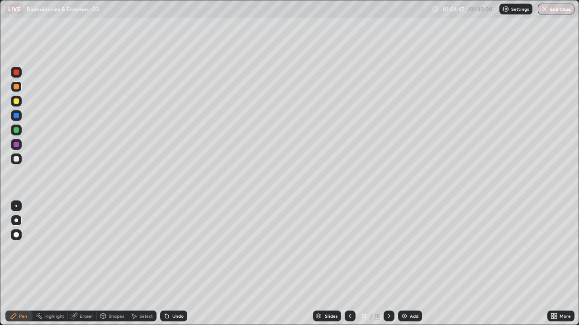
click at [17, 101] on div at bounding box center [16, 101] width 5 height 5
click at [15, 116] on div at bounding box center [16, 115] width 5 height 5
click at [16, 102] on div at bounding box center [16, 101] width 5 height 5
click at [174, 264] on div "Undo" at bounding box center [173, 316] width 27 height 11
click at [15, 146] on div at bounding box center [16, 144] width 5 height 5
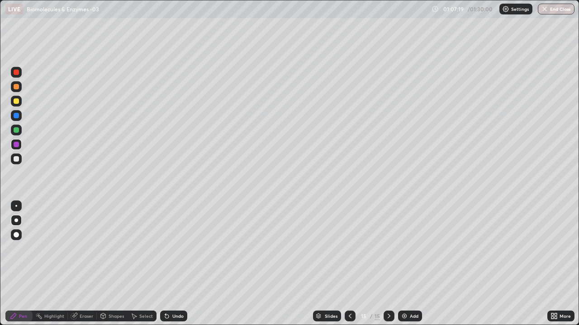
click at [16, 142] on div at bounding box center [16, 144] width 5 height 5
click at [16, 159] on div at bounding box center [16, 158] width 5 height 5
click at [16, 102] on div at bounding box center [16, 101] width 5 height 5
click at [16, 146] on div at bounding box center [16, 144] width 5 height 5
click at [177, 264] on div "Undo" at bounding box center [177, 316] width 11 height 5
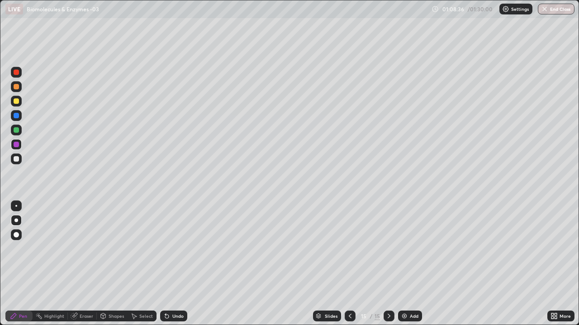
click at [14, 131] on div at bounding box center [16, 129] width 5 height 5
click at [18, 104] on div at bounding box center [16, 101] width 11 height 11
click at [402, 264] on img at bounding box center [403, 316] width 7 height 7
click at [15, 132] on div at bounding box center [16, 129] width 5 height 5
click at [17, 102] on div at bounding box center [16, 101] width 5 height 5
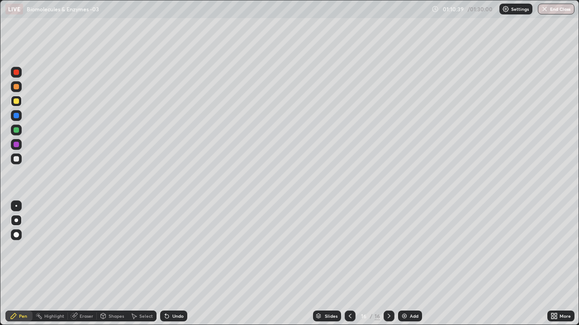
click at [175, 264] on div "Undo" at bounding box center [177, 316] width 11 height 5
click at [179, 264] on div "Undo" at bounding box center [173, 316] width 27 height 11
click at [17, 144] on div at bounding box center [16, 144] width 5 height 5
click at [16, 161] on div at bounding box center [16, 158] width 5 height 5
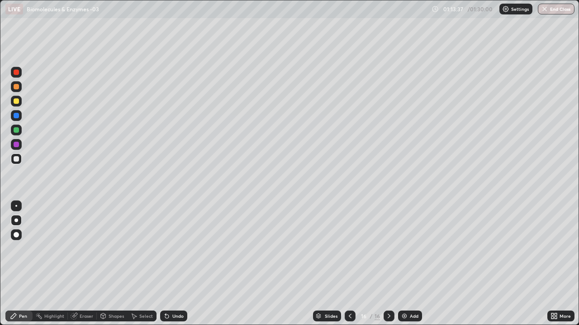
click at [176, 264] on div "Undo" at bounding box center [173, 316] width 27 height 11
click at [14, 145] on div at bounding box center [16, 144] width 5 height 5
click at [15, 157] on div at bounding box center [16, 158] width 5 height 5
click at [16, 142] on div at bounding box center [16, 144] width 5 height 5
click at [16, 102] on div at bounding box center [16, 101] width 5 height 5
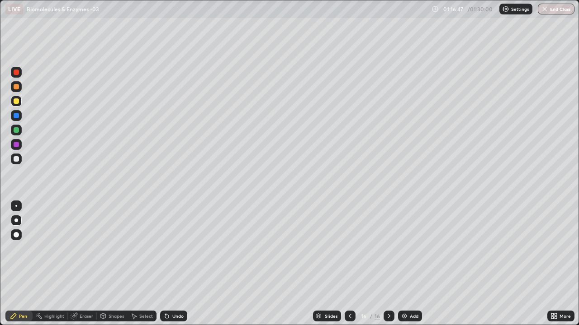
click at [16, 130] on div at bounding box center [16, 129] width 5 height 5
click at [405, 264] on img at bounding box center [403, 316] width 7 height 7
click at [17, 85] on div at bounding box center [16, 86] width 5 height 5
click at [16, 102] on div at bounding box center [16, 101] width 5 height 5
click at [16, 131] on div at bounding box center [16, 129] width 5 height 5
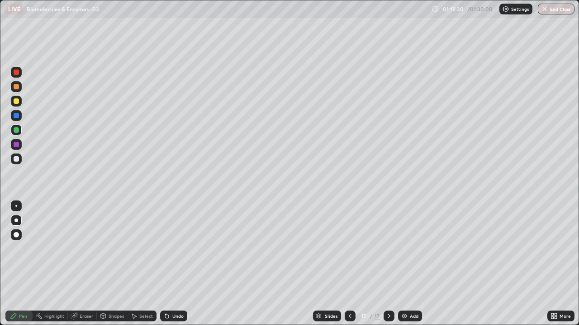
click at [16, 145] on div at bounding box center [16, 144] width 5 height 5
click at [16, 130] on div at bounding box center [16, 129] width 5 height 5
click at [17, 146] on div at bounding box center [16, 144] width 5 height 5
click at [16, 159] on div at bounding box center [16, 158] width 5 height 5
click at [18, 145] on div at bounding box center [16, 144] width 5 height 5
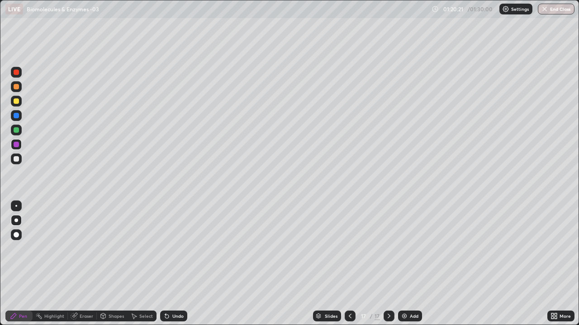
click at [17, 160] on div at bounding box center [16, 158] width 5 height 5
click at [16, 102] on div at bounding box center [16, 101] width 5 height 5
click at [177, 264] on div "Undo" at bounding box center [177, 316] width 11 height 5
click at [14, 158] on div at bounding box center [16, 158] width 5 height 5
click at [16, 116] on div at bounding box center [16, 115] width 5 height 5
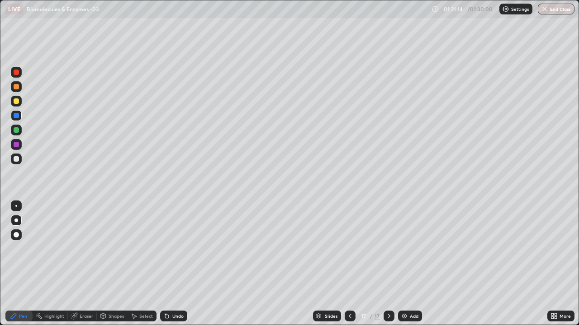
click at [18, 87] on div at bounding box center [16, 86] width 5 height 5
click at [14, 146] on div at bounding box center [16, 144] width 5 height 5
click at [401, 264] on img at bounding box center [403, 316] width 7 height 7
click at [14, 161] on div at bounding box center [16, 158] width 5 height 5
click at [20, 148] on div at bounding box center [16, 144] width 11 height 11
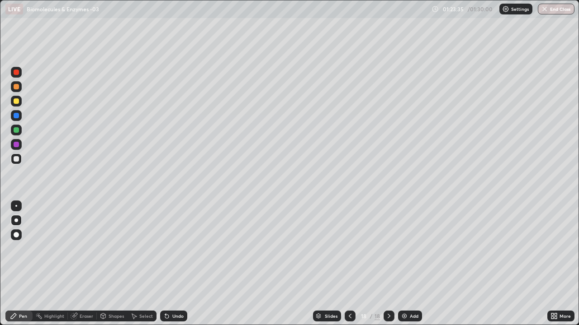
click at [19, 144] on div at bounding box center [16, 144] width 5 height 5
click at [14, 129] on div at bounding box center [16, 129] width 5 height 5
click at [17, 101] on div at bounding box center [16, 101] width 5 height 5
click at [16, 145] on div at bounding box center [16, 144] width 5 height 5
click at [16, 159] on div at bounding box center [16, 158] width 5 height 5
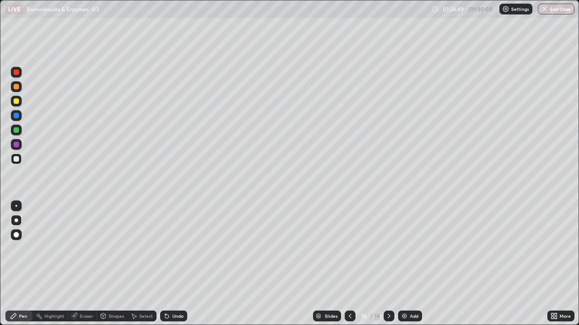
click at [17, 146] on div at bounding box center [16, 144] width 5 height 5
click at [16, 115] on div at bounding box center [16, 115] width 5 height 5
click at [17, 131] on div at bounding box center [16, 129] width 5 height 5
click at [17, 158] on div at bounding box center [16, 158] width 5 height 5
click at [16, 144] on div at bounding box center [16, 144] width 5 height 5
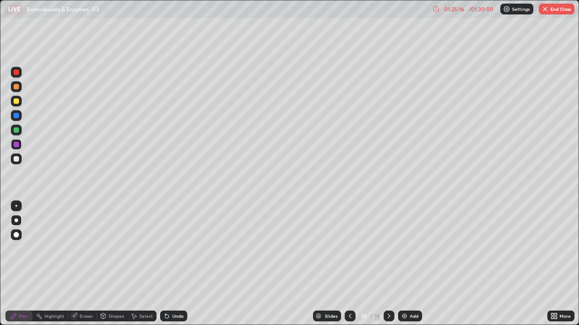
click at [15, 128] on div at bounding box center [16, 129] width 5 height 5
click at [17, 104] on div at bounding box center [16, 101] width 5 height 5
click at [178, 264] on div "Undo" at bounding box center [177, 316] width 11 height 5
click at [17, 158] on div at bounding box center [16, 158] width 5 height 5
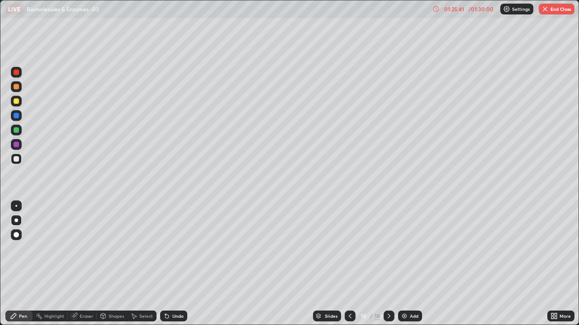
click at [17, 130] on div at bounding box center [16, 129] width 5 height 5
click at [16, 116] on div at bounding box center [16, 115] width 5 height 5
click at [17, 160] on div at bounding box center [16, 158] width 5 height 5
click at [18, 130] on div at bounding box center [16, 129] width 5 height 5
click at [16, 161] on div at bounding box center [16, 158] width 5 height 5
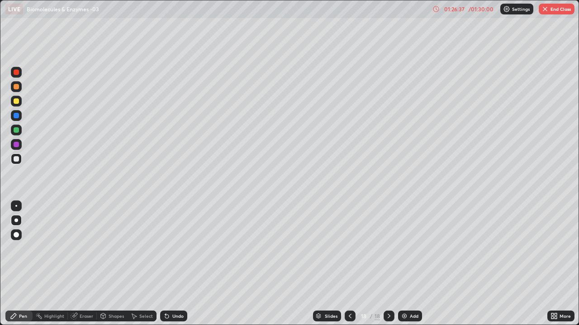
click at [15, 128] on div at bounding box center [16, 129] width 5 height 5
click at [17, 159] on div at bounding box center [16, 158] width 5 height 5
click at [19, 132] on div at bounding box center [16, 129] width 5 height 5
click at [17, 158] on div at bounding box center [16, 158] width 5 height 5
click at [108, 264] on div "Shapes" at bounding box center [115, 316] width 15 height 5
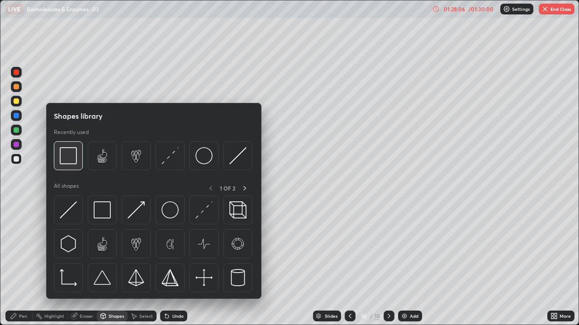
click at [70, 157] on img at bounding box center [68, 155] width 17 height 17
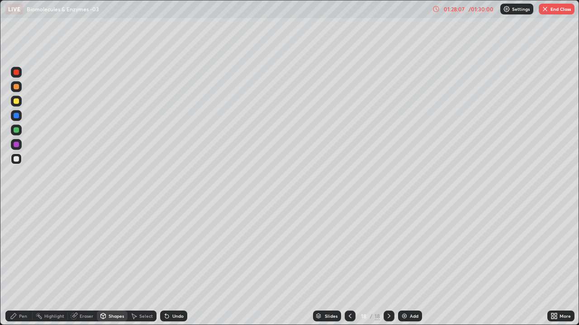
click at [19, 144] on div at bounding box center [16, 144] width 5 height 5
click at [16, 160] on div at bounding box center [16, 158] width 5 height 5
click at [21, 264] on div "Pen" at bounding box center [23, 316] width 8 height 5
click at [557, 11] on button "End Class" at bounding box center [556, 9] width 36 height 11
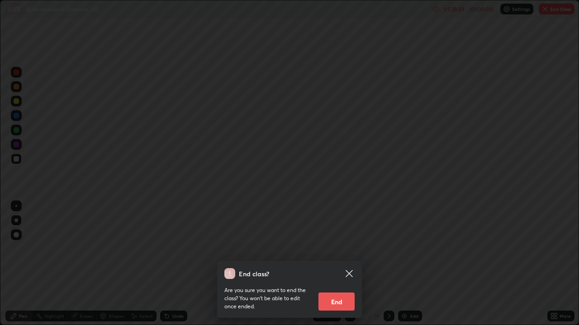
click at [337, 264] on button "End" at bounding box center [336, 302] width 36 height 18
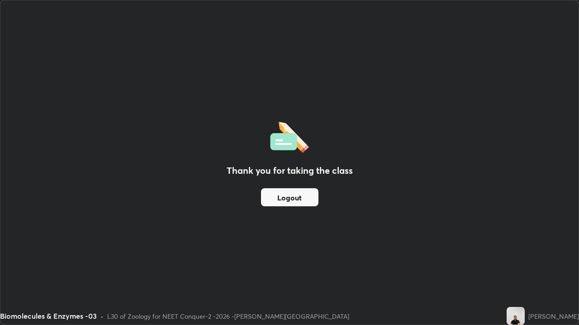
click at [300, 199] on button "Logout" at bounding box center [289, 197] width 57 height 18
click at [293, 195] on button "Logout" at bounding box center [289, 197] width 57 height 18
click at [284, 197] on button "Logout" at bounding box center [289, 197] width 57 height 18
click at [287, 199] on button "Logout" at bounding box center [289, 197] width 57 height 18
click at [292, 194] on button "Logout" at bounding box center [289, 197] width 57 height 18
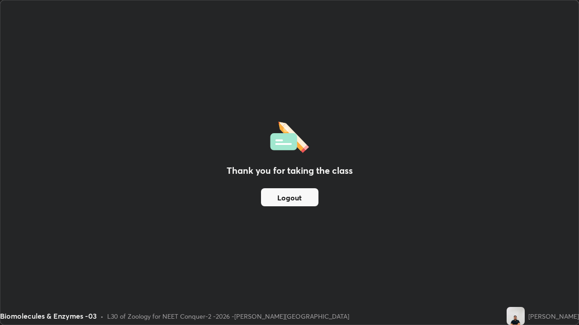
click at [292, 196] on button "Logout" at bounding box center [289, 197] width 57 height 18
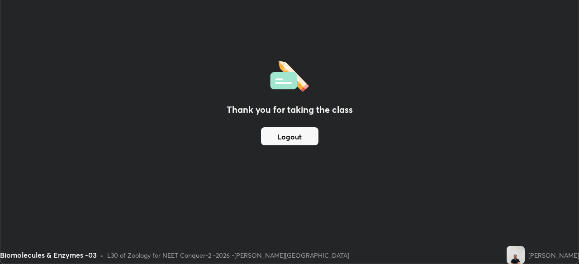
scroll to position [44936, 44622]
